Goal: Obtain resource: Download file/media

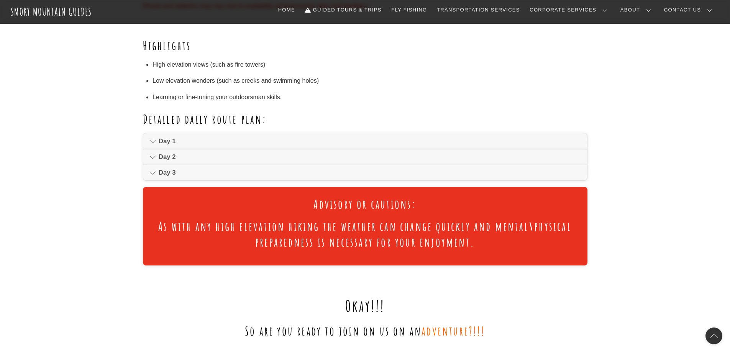
scroll to position [459, 0]
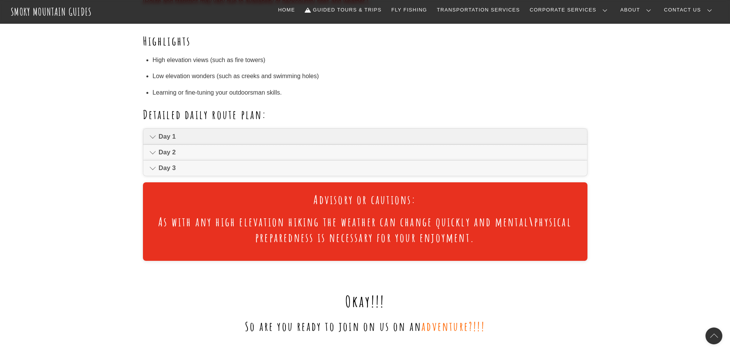
click at [178, 139] on span "Day 1" at bounding box center [370, 136] width 422 height 9
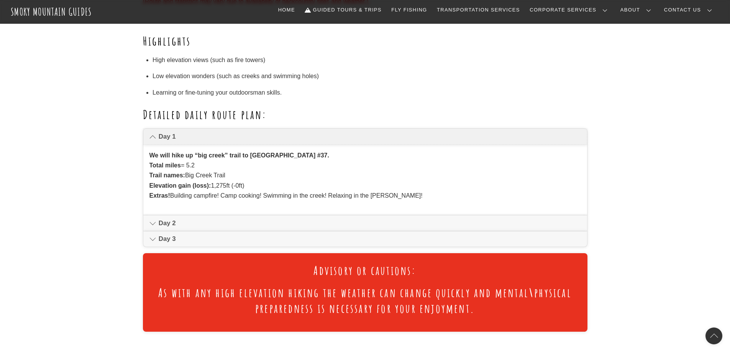
click at [218, 137] on span "Day 1" at bounding box center [370, 136] width 422 height 9
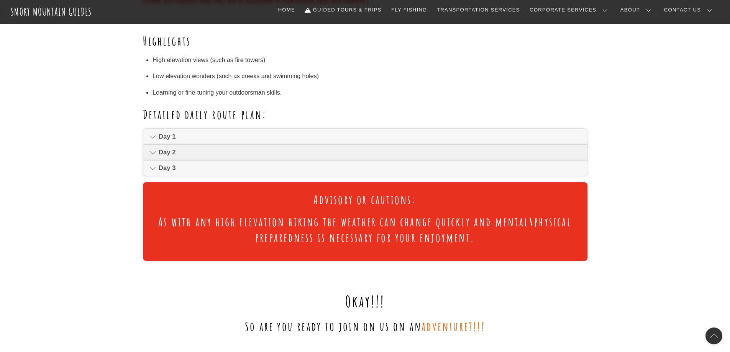
click at [191, 156] on span "Day 2" at bounding box center [370, 152] width 422 height 9
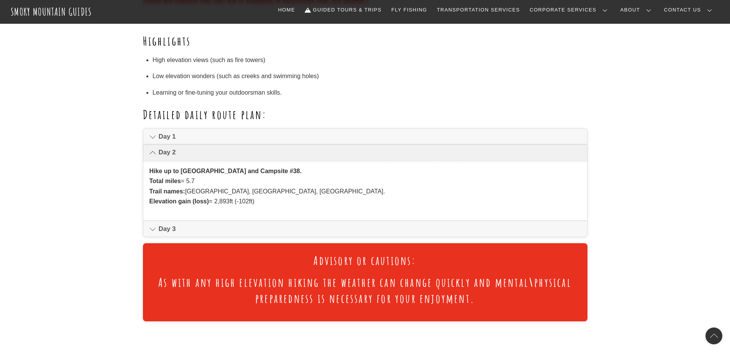
click at [192, 156] on span "Day 2" at bounding box center [370, 152] width 422 height 9
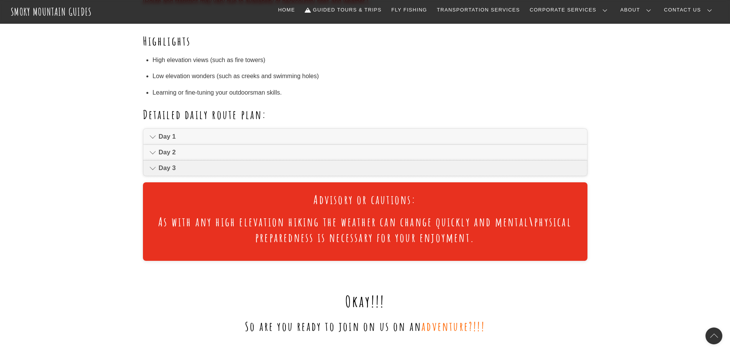
click at [192, 174] on link "Day 3" at bounding box center [365, 168] width 444 height 15
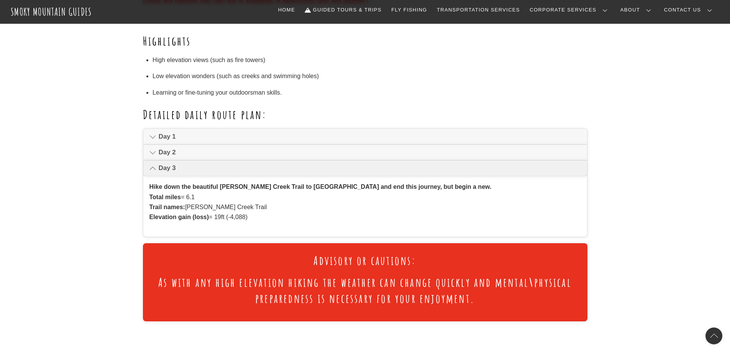
click at [196, 171] on span "Day 3" at bounding box center [370, 168] width 422 height 9
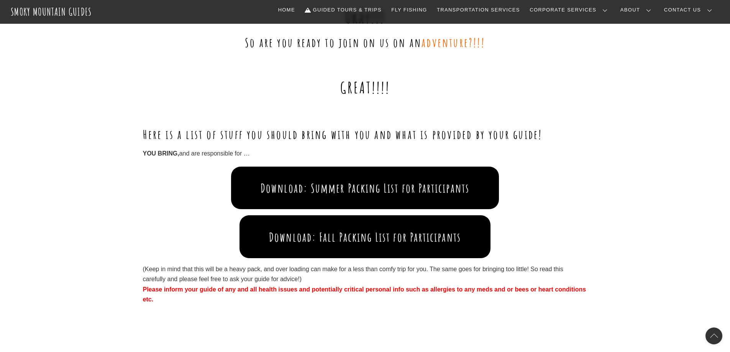
scroll to position [728, 0]
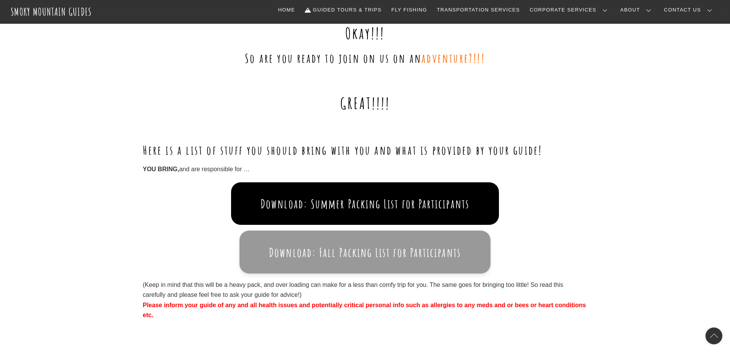
click at [336, 251] on button "Download: Fall Packing List for Participants" at bounding box center [365, 252] width 251 height 43
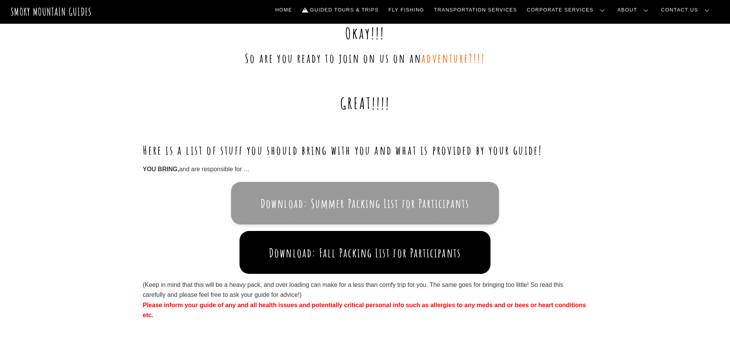
click at [321, 212] on button "Download: Summer Packing List for Participants" at bounding box center [365, 203] width 268 height 43
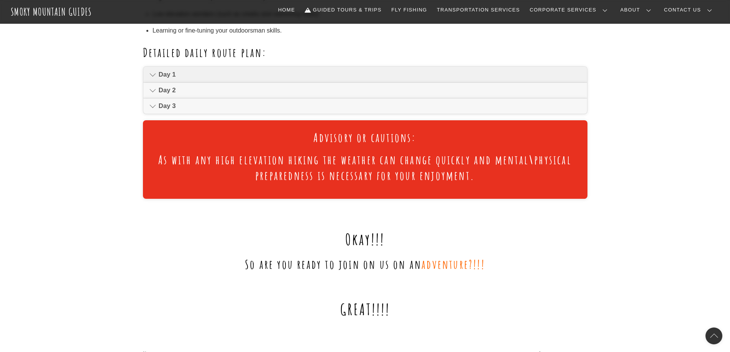
scroll to position [421, 0]
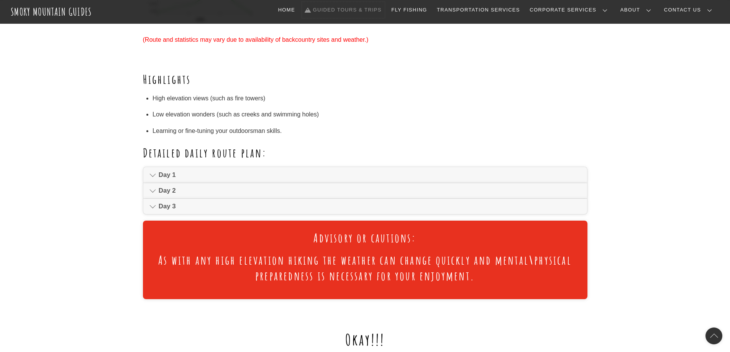
click at [385, 10] on link "Guided Tours & Trips" at bounding box center [343, 10] width 83 height 16
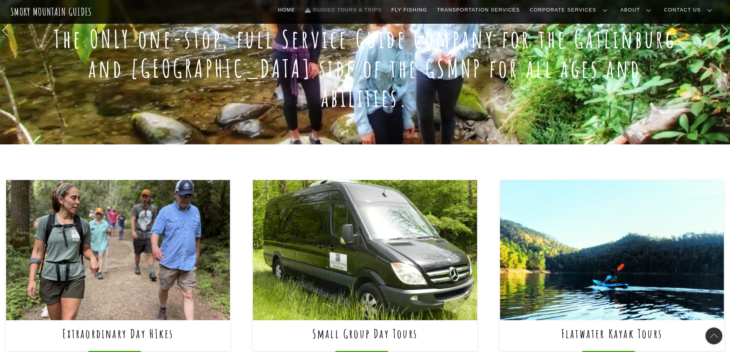
scroll to position [38, 0]
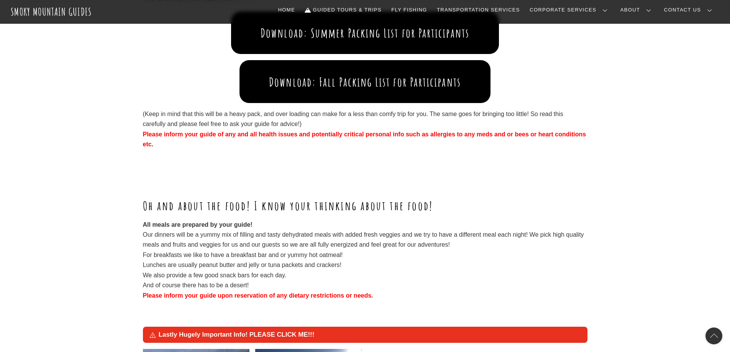
scroll to position [920, 0]
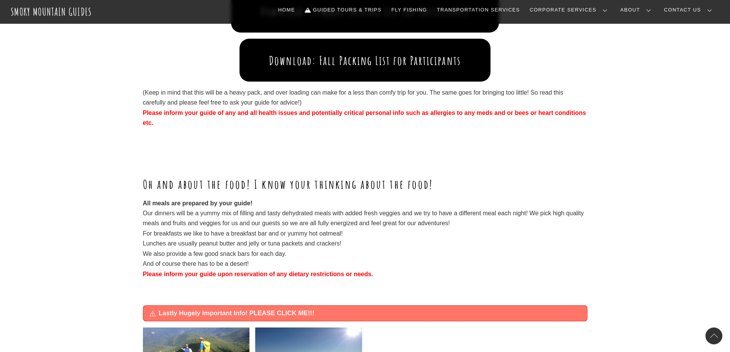
click at [285, 311] on span "Lastly Hugely Important Info! PLEASE CLICK ME!!!" at bounding box center [370, 313] width 422 height 9
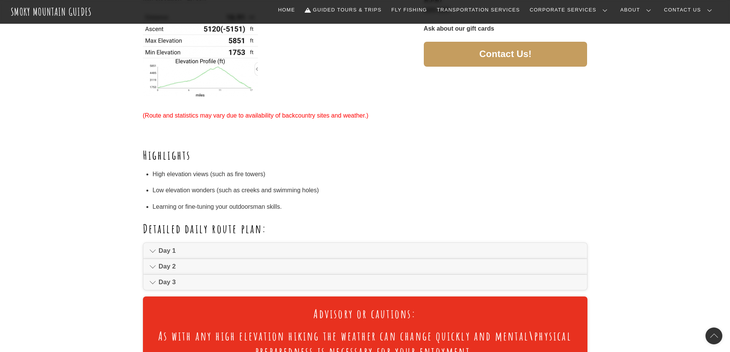
scroll to position [77, 0]
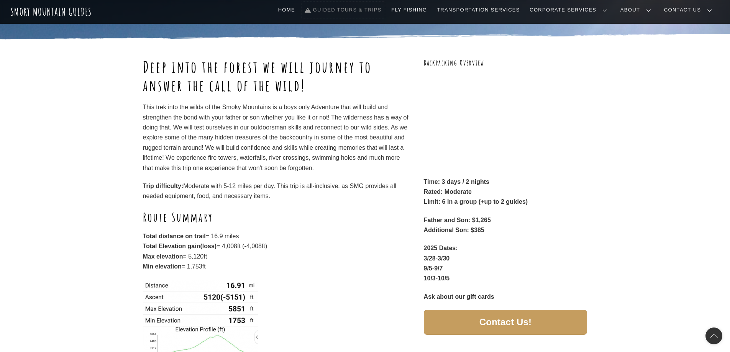
click at [385, 16] on link "Guided Tours & Trips" at bounding box center [343, 10] width 83 height 16
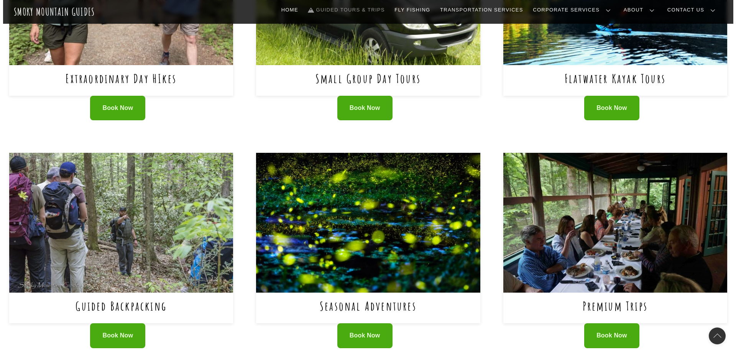
scroll to position [498, 0]
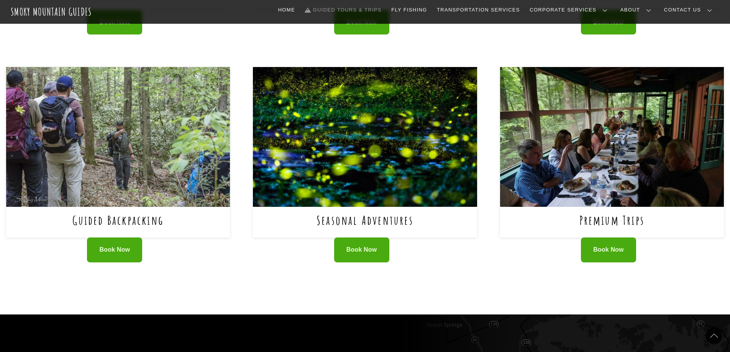
click at [121, 152] on img at bounding box center [118, 137] width 224 height 140
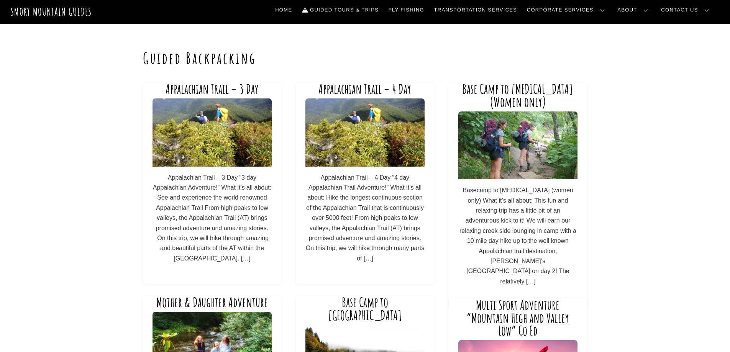
click at [539, 161] on img at bounding box center [518, 146] width 119 height 68
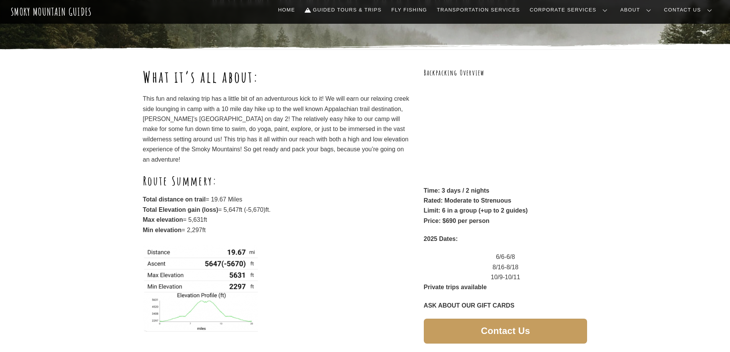
scroll to position [77, 0]
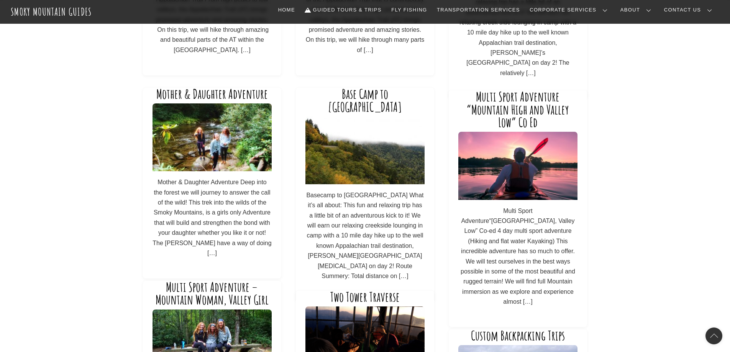
scroll to position [230, 0]
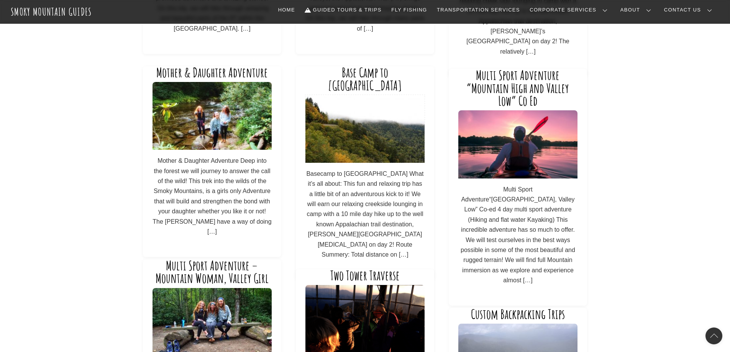
click at [328, 137] on img at bounding box center [365, 129] width 119 height 68
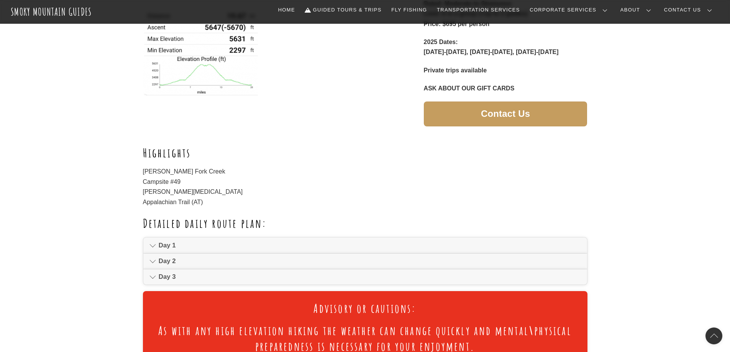
scroll to position [268, 0]
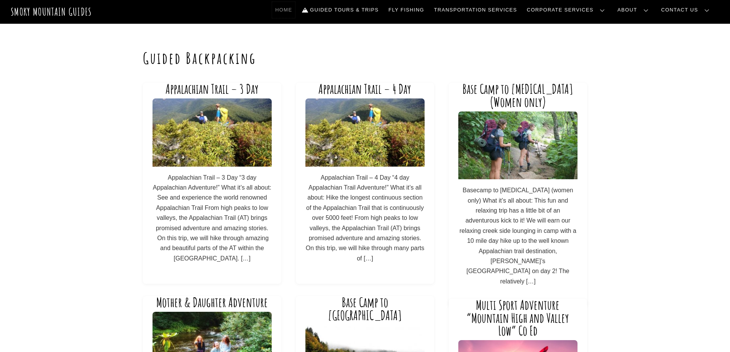
click at [295, 11] on link "Home" at bounding box center [283, 10] width 23 height 16
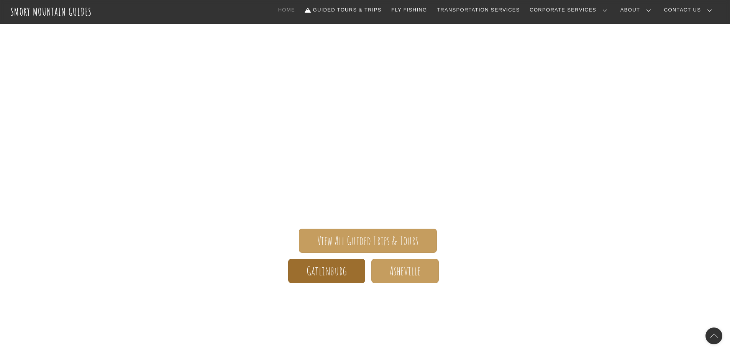
scroll to position [38, 0]
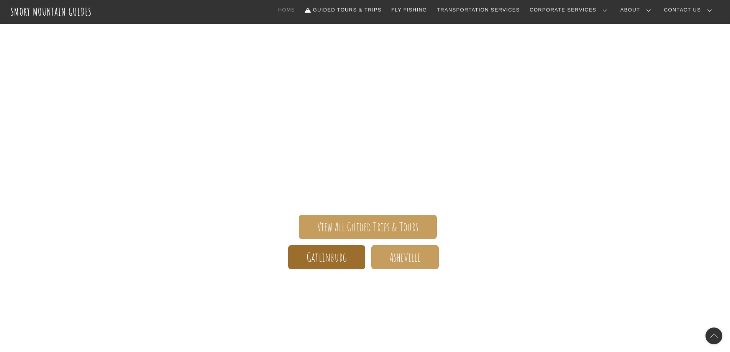
click at [326, 259] on span "Gatlinburg" at bounding box center [327, 257] width 41 height 8
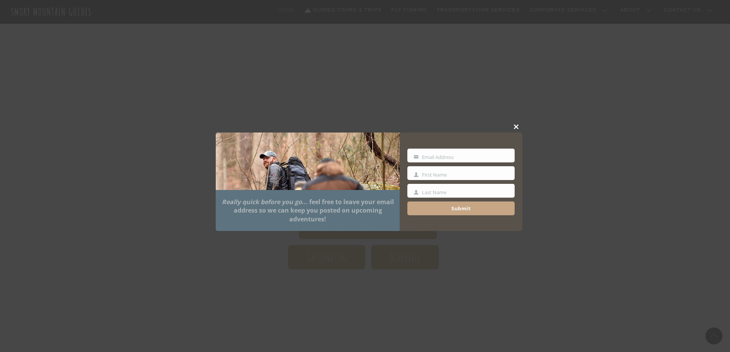
click at [518, 124] on button "Close this module" at bounding box center [517, 127] width 12 height 12
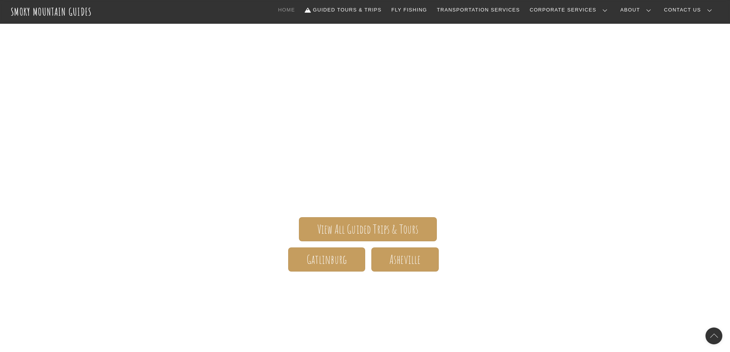
scroll to position [0, 0]
